Goal: Use online tool/utility: Use online tool/utility

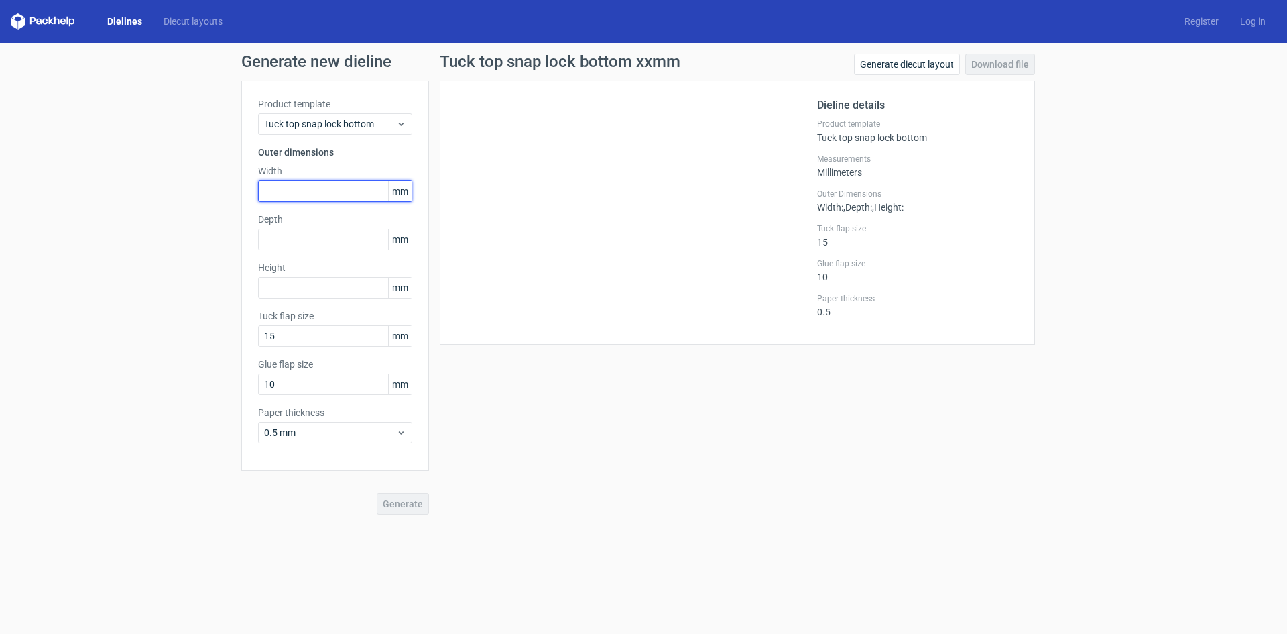
click at [352, 194] on input "text" at bounding box center [335, 190] width 154 height 21
type input "125"
click at [348, 240] on input "text" at bounding box center [335, 239] width 154 height 21
type input "125"
click at [306, 271] on label "Height" at bounding box center [335, 267] width 154 height 13
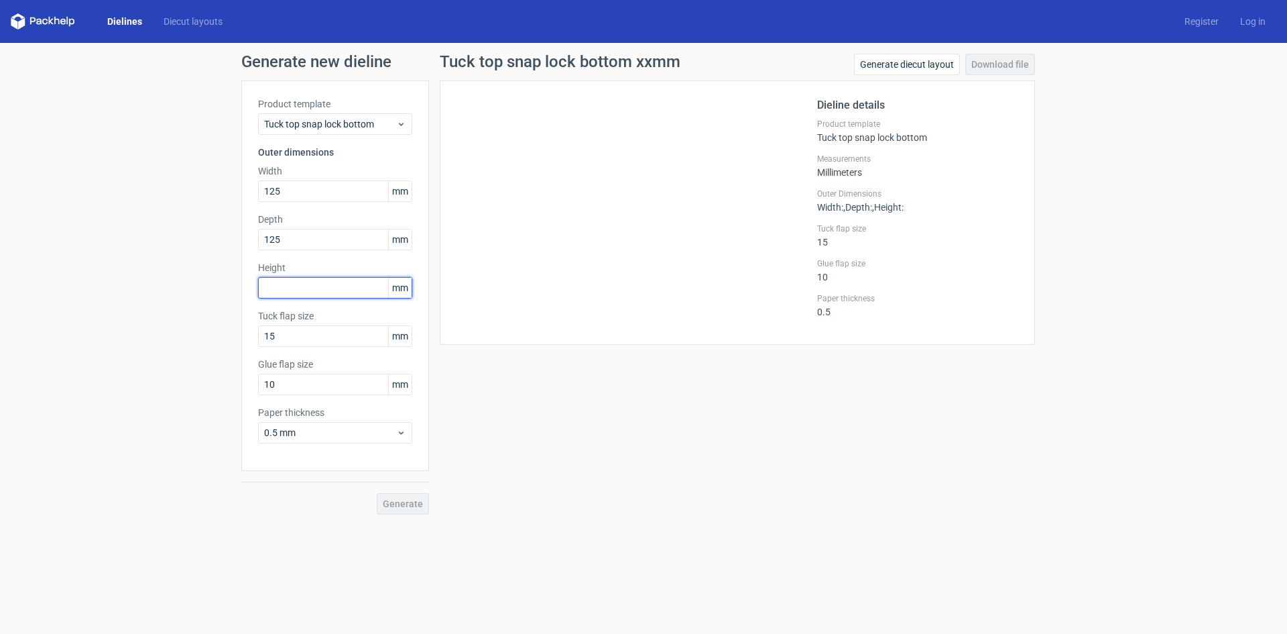
click at [307, 280] on input "text" at bounding box center [335, 287] width 154 height 21
type input "130"
drag, startPoint x: 329, startPoint y: 195, endPoint x: 243, endPoint y: 190, distance: 85.3
click at [243, 190] on div "Product template Tuck top snap lock bottom Outer dimensions Width 125 mm Depth …" at bounding box center [335, 275] width 188 height 390
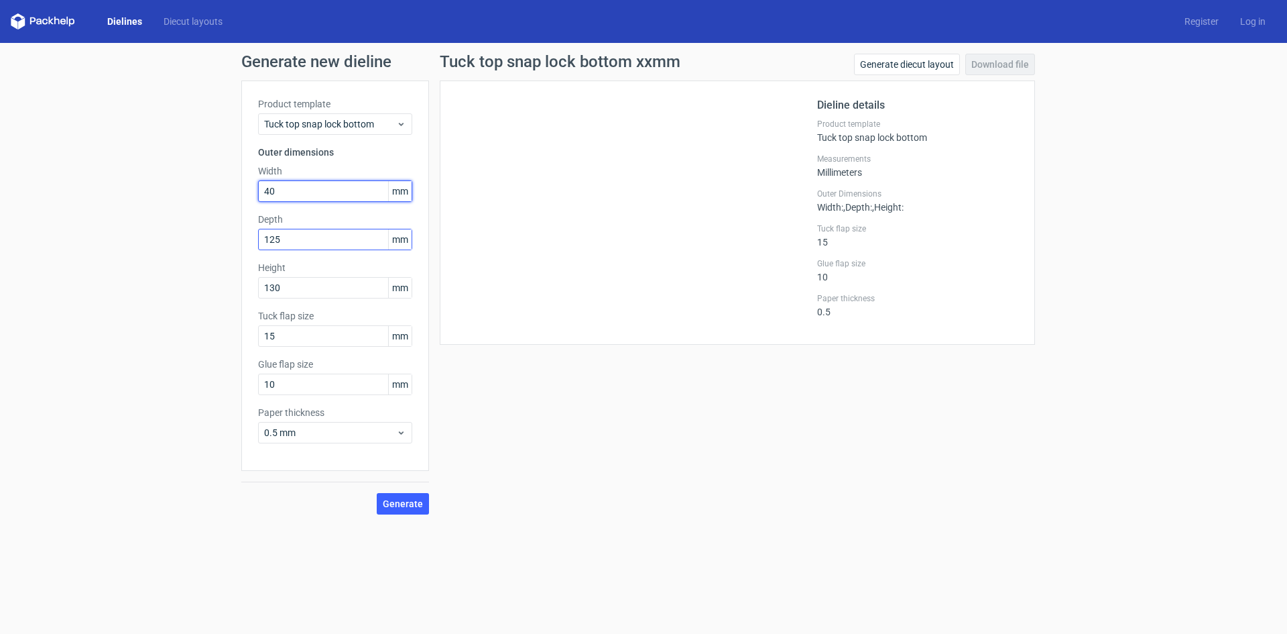
type input "40"
drag, startPoint x: 301, startPoint y: 238, endPoint x: 235, endPoint y: 245, distance: 66.0
click at [235, 245] on div "Generate new dieline Product template Tuck top snap lock bottom Outer dimension…" at bounding box center [643, 284] width 1287 height 482
type input "40"
click at [329, 337] on input "15" at bounding box center [335, 335] width 154 height 21
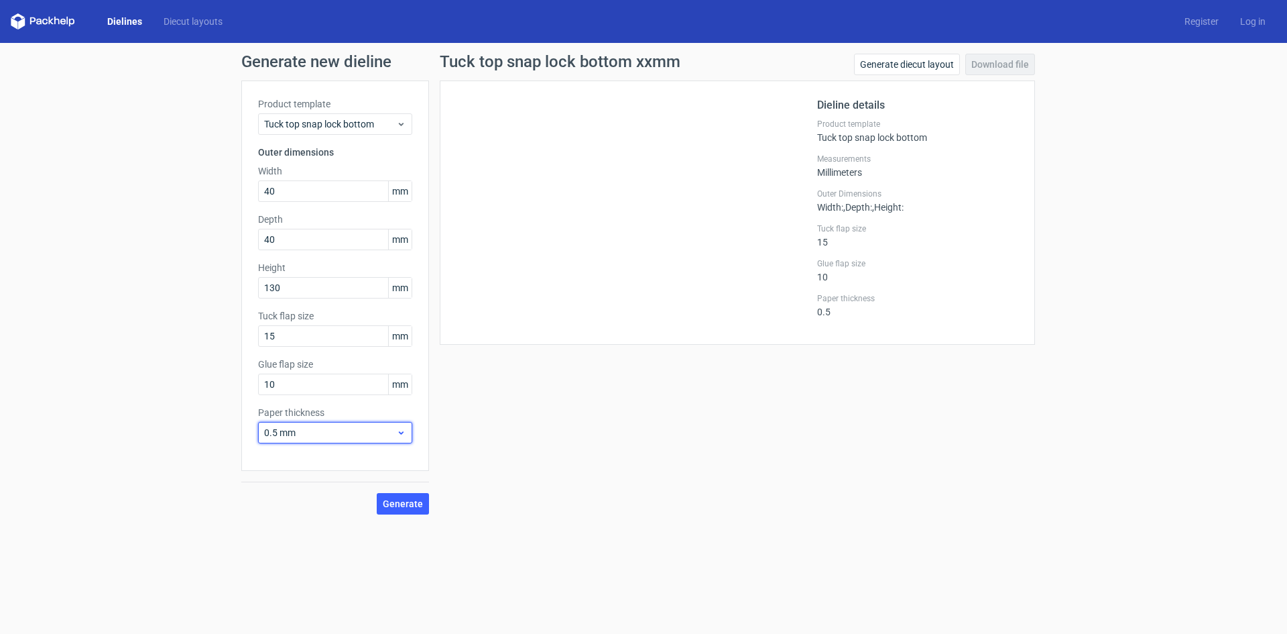
click at [400, 434] on icon at bounding box center [401, 432] width 10 height 11
click at [353, 461] on div "0.4 mm" at bounding box center [334, 461] width 143 height 21
click at [404, 507] on span "Generate" at bounding box center [403, 503] width 40 height 9
drag, startPoint x: 83, startPoint y: 81, endPoint x: 50, endPoint y: 89, distance: 34.5
click at [76, 82] on div "Generate new dieline Product template Tuck top snap lock bottom Outer dimension…" at bounding box center [643, 284] width 1287 height 482
